Goal: Check status: Check status

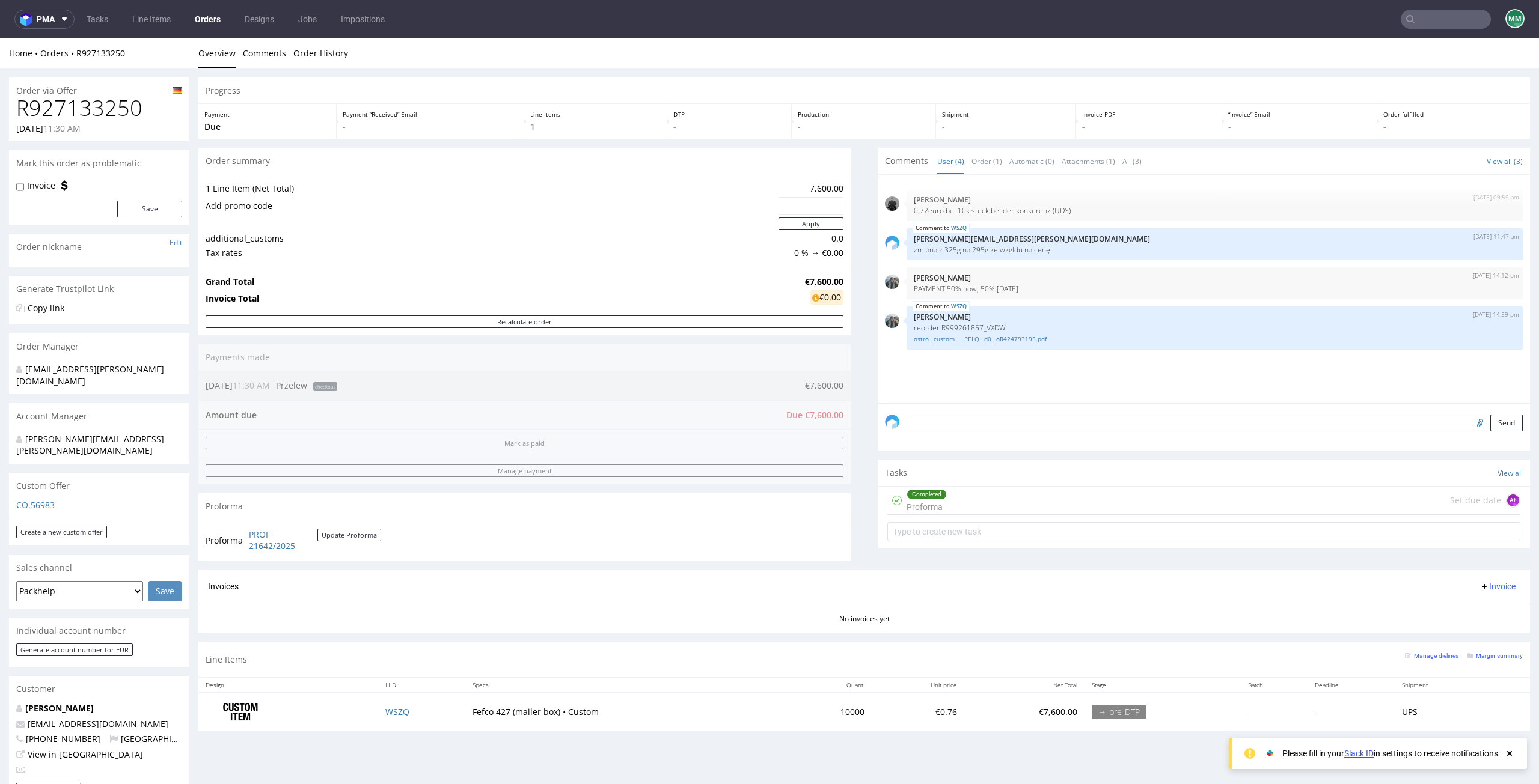
click at [1026, 21] on input "text" at bounding box center [1446, 19] width 90 height 19
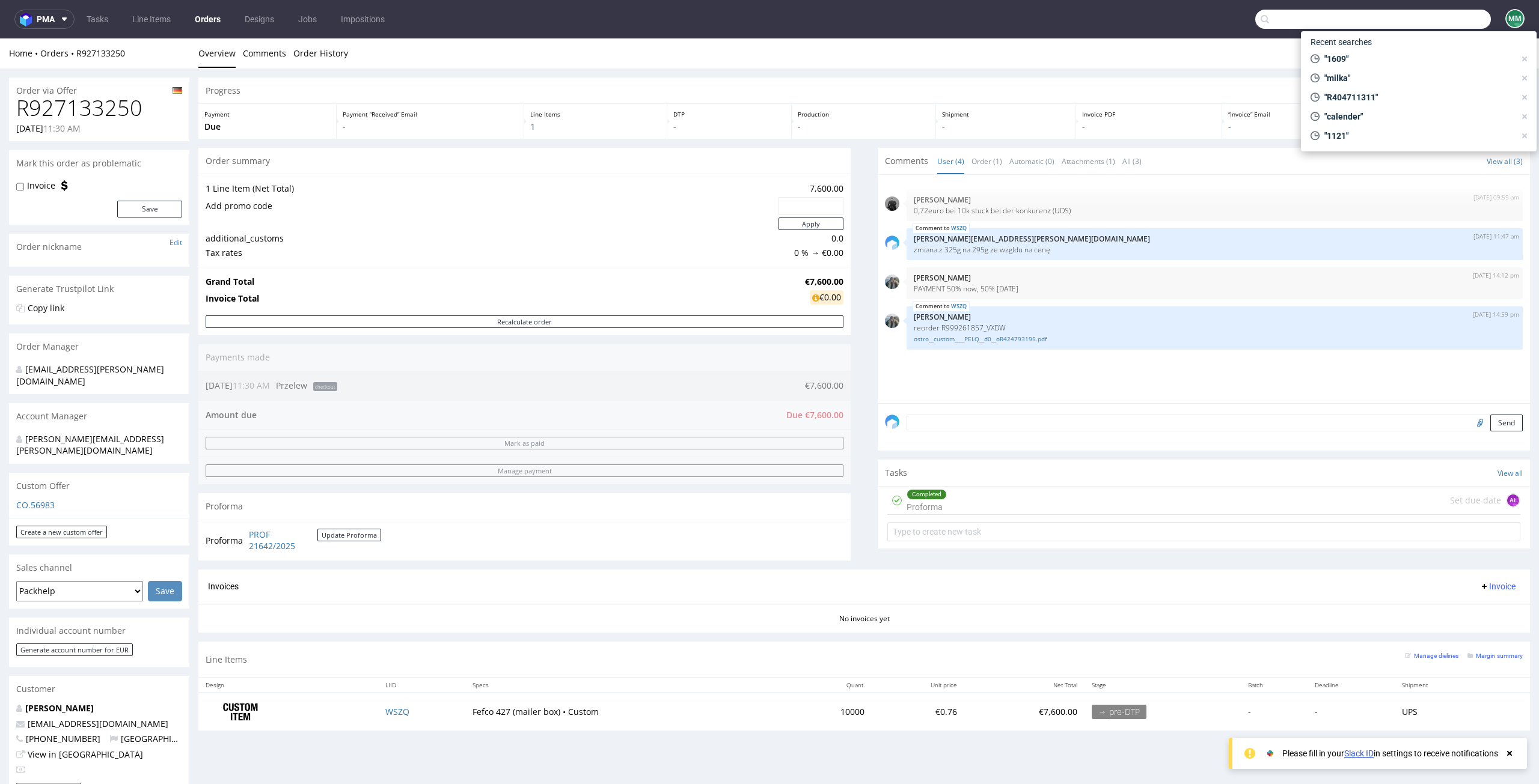
paste input "R030639525"
type input "R030639525"
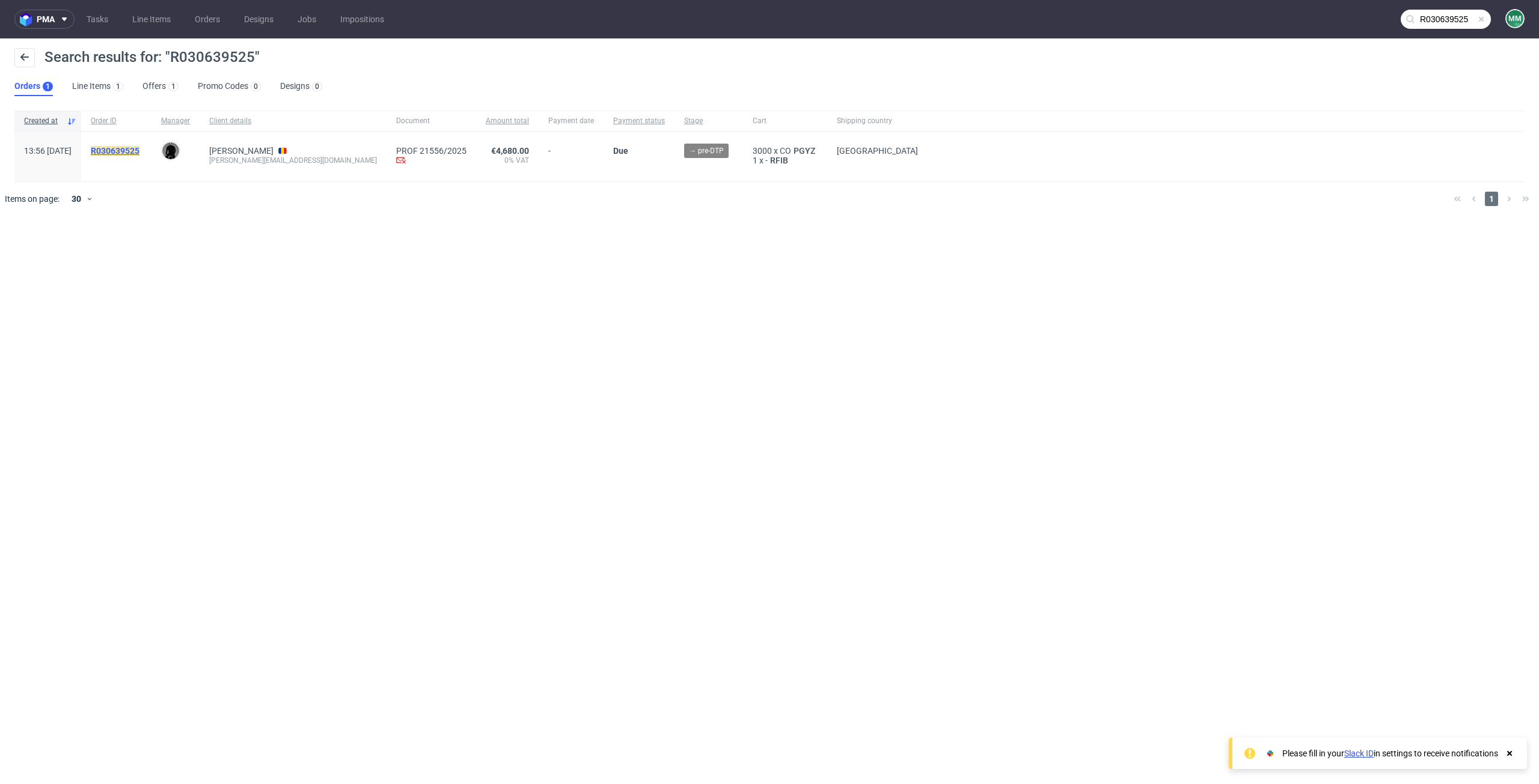
click at [138, 148] on mark "R030639525" at bounding box center [115, 151] width 49 height 10
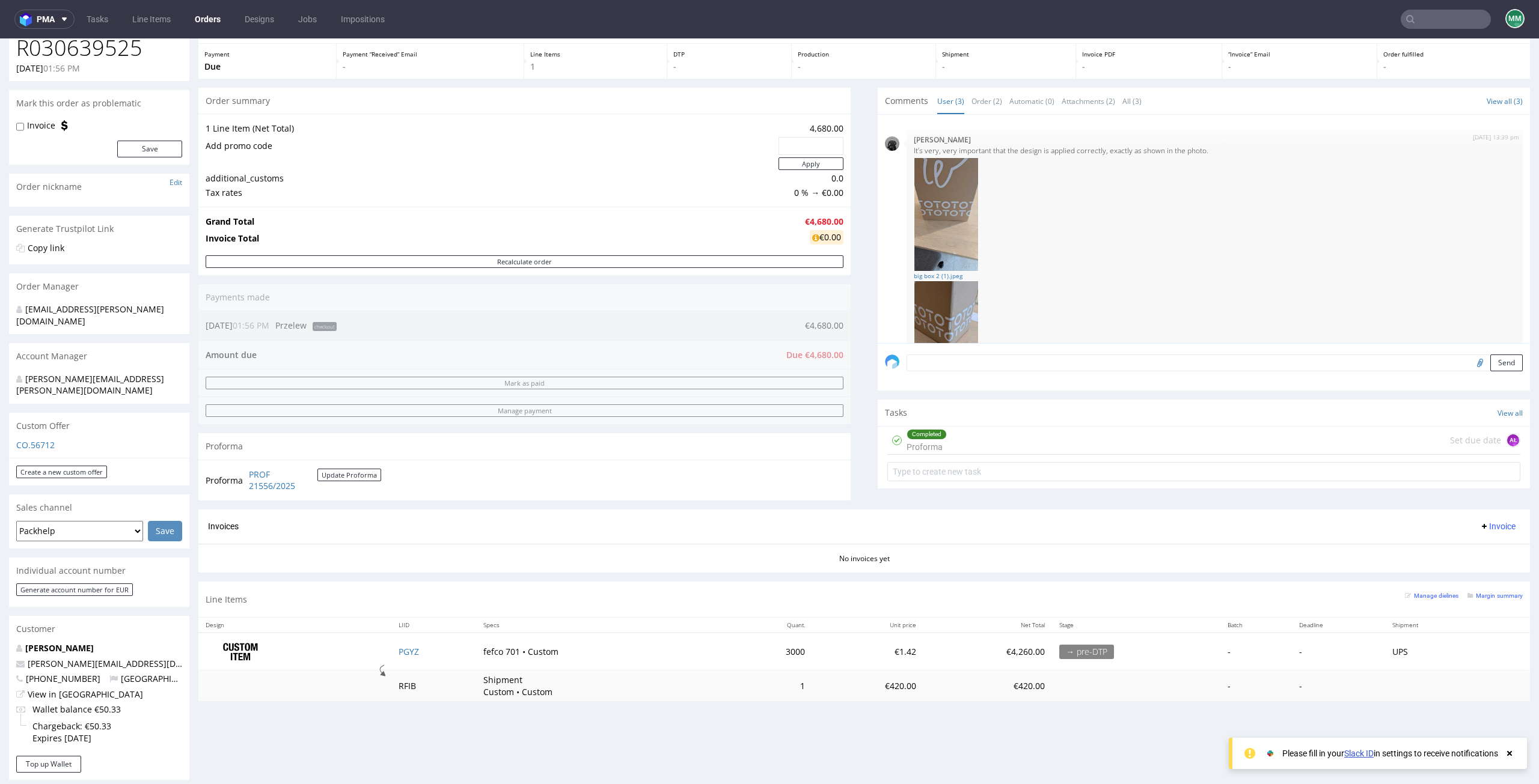
scroll to position [61, 0]
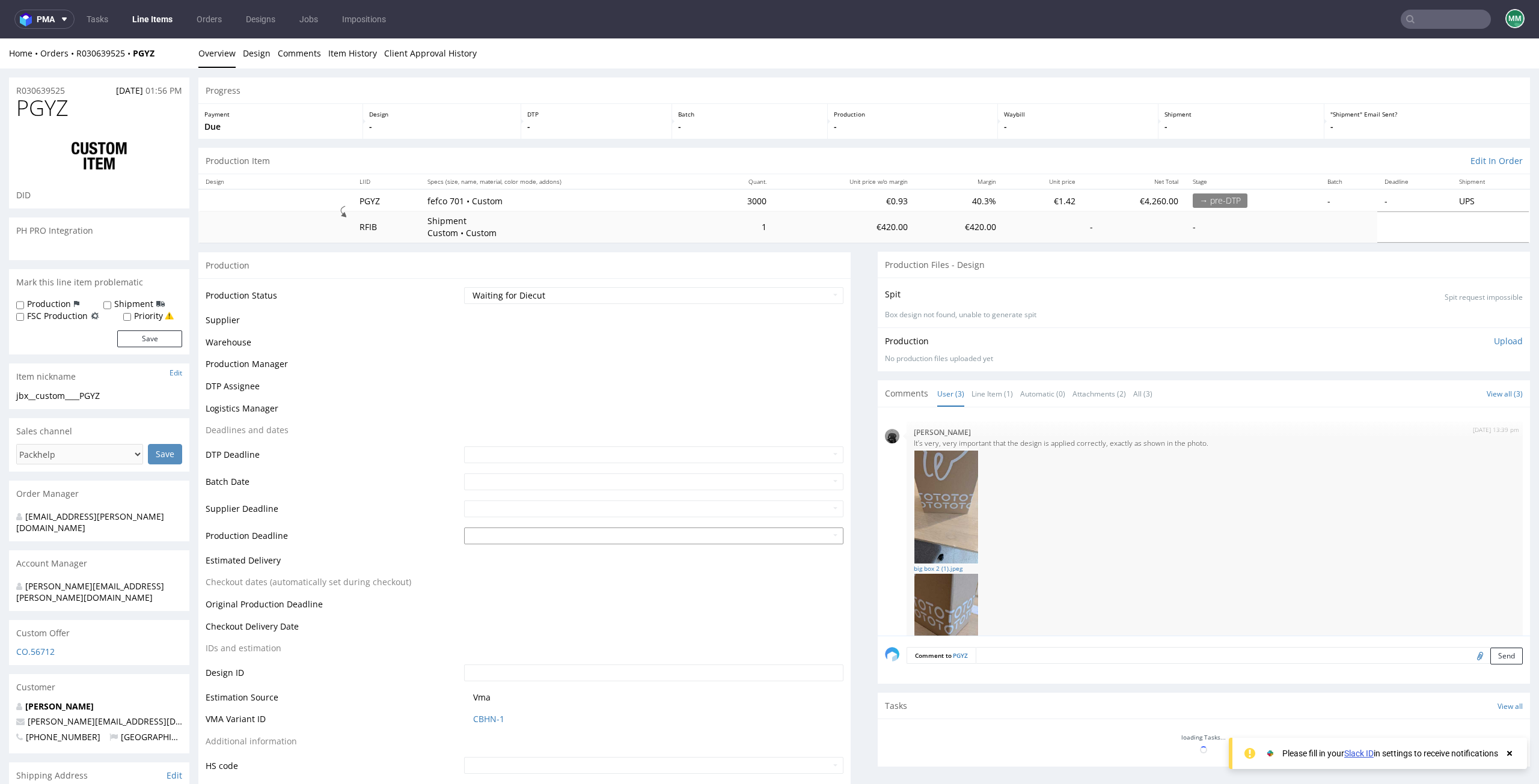
scroll to position [165, 0]
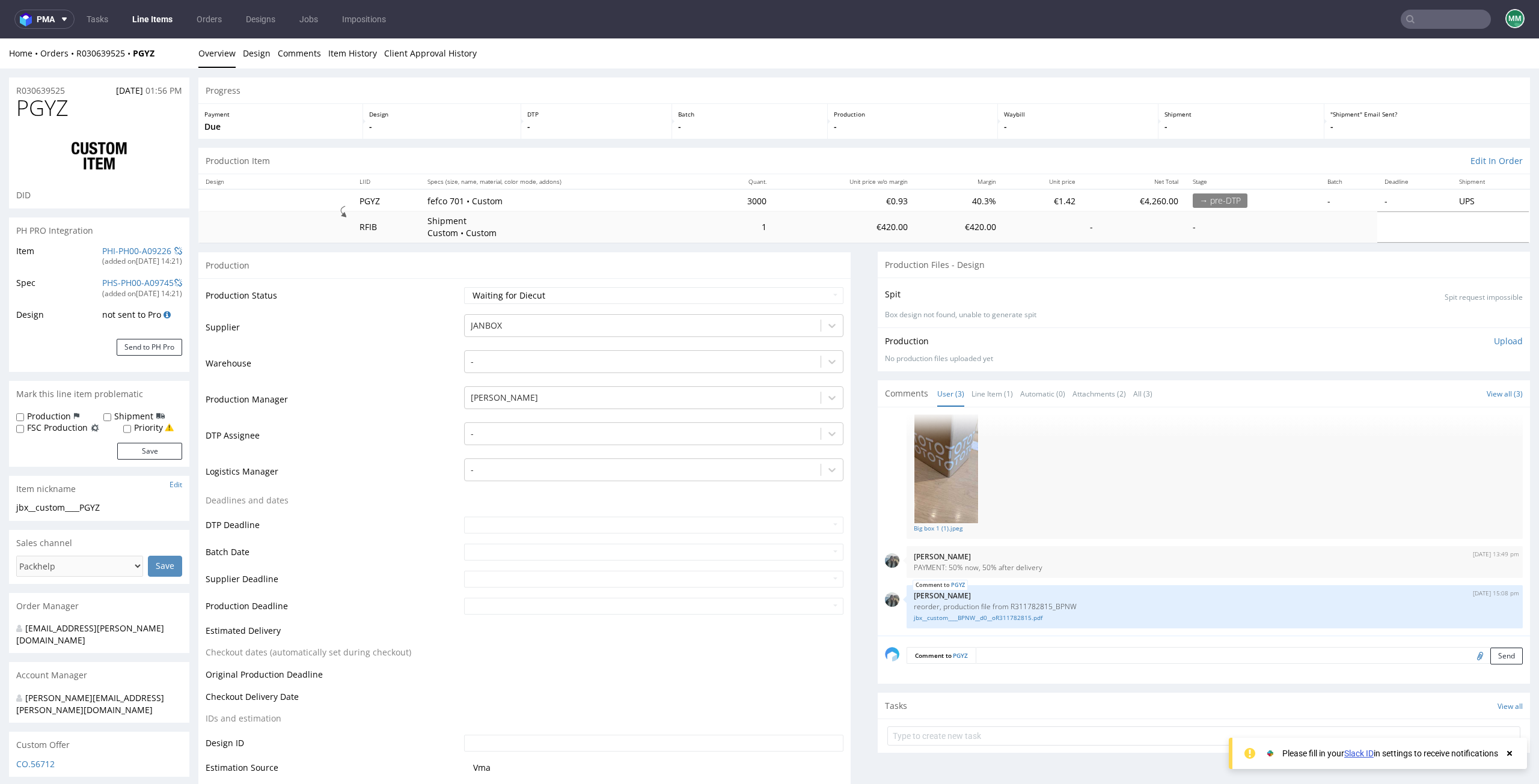
select select "in_progress"
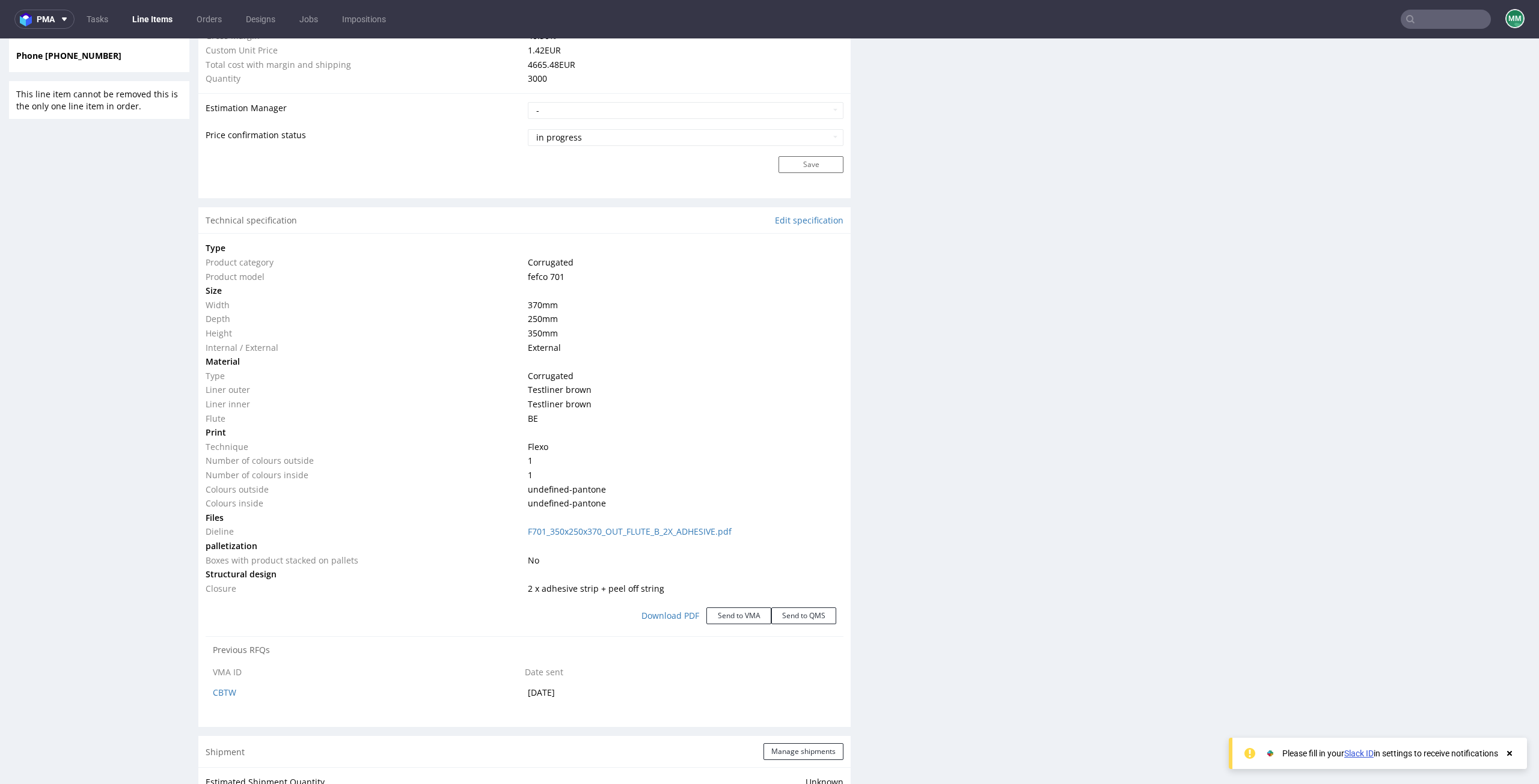
scroll to position [1142, 0]
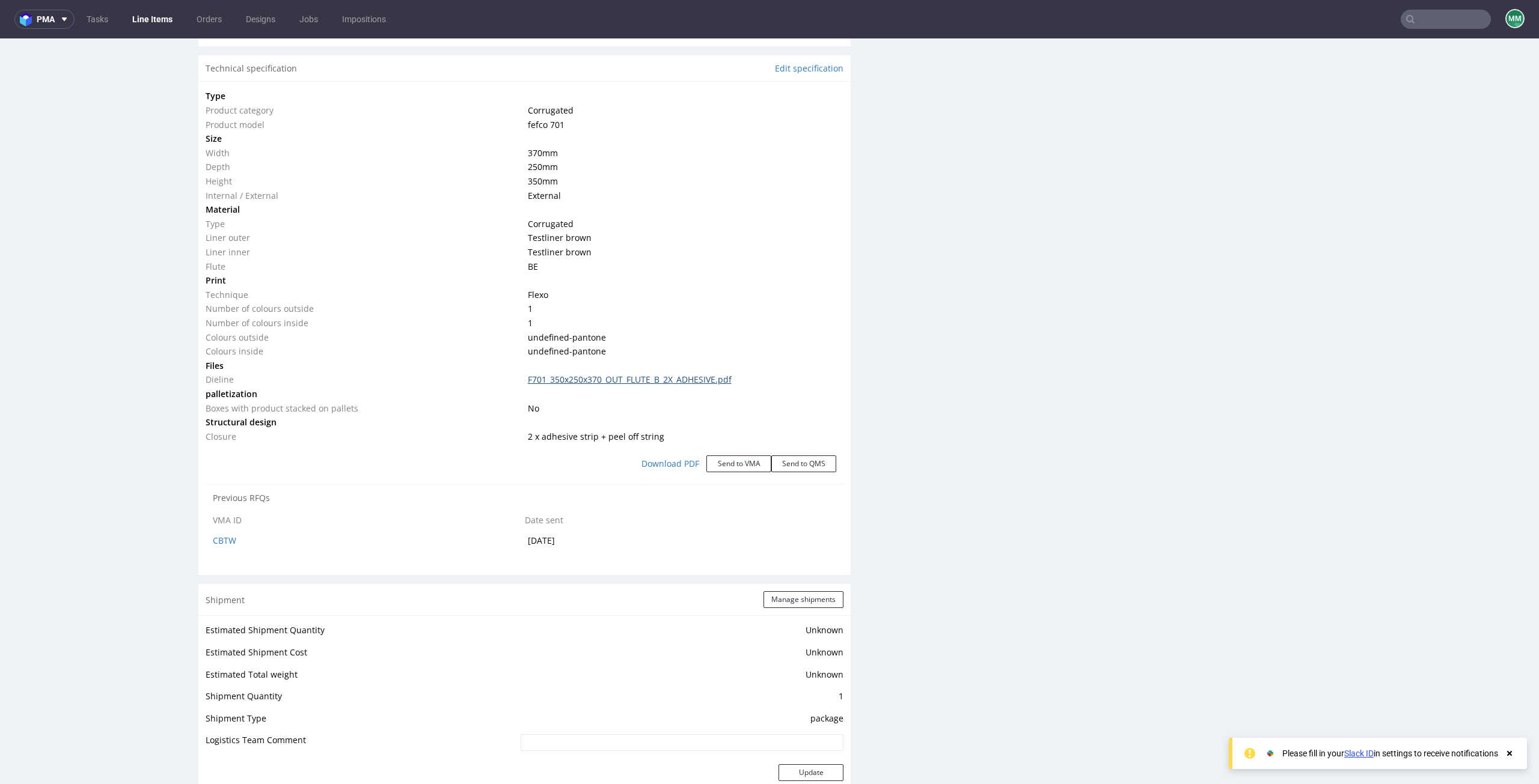
click at [633, 381] on link "F701_350x250x370_OUT_FLUTE_B_2X_ADHESIVE.pdf" at bounding box center [630, 379] width 204 height 11
